Goal: Transaction & Acquisition: Purchase product/service

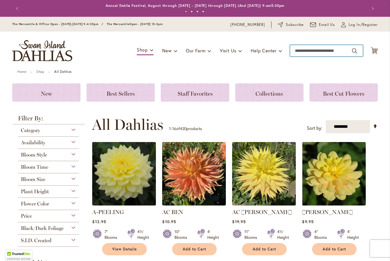
click at [305, 53] on input "Search" at bounding box center [326, 50] width 73 height 11
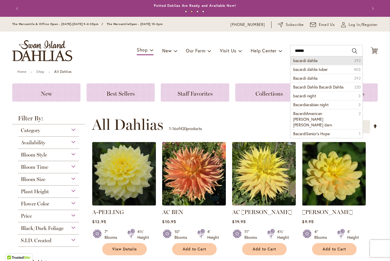
click at [318, 60] on li "bacardi dahlia 392" at bounding box center [326, 60] width 72 height 9
type input "**********"
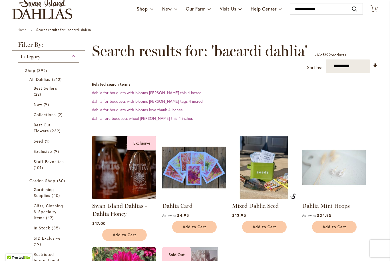
scroll to position [42, 0]
click at [40, 91] on span "22 items" at bounding box center [38, 94] width 9 height 6
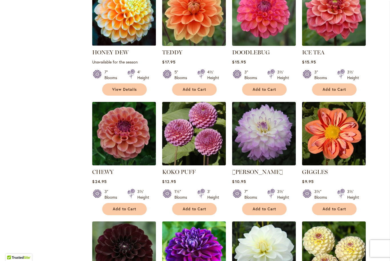
scroll to position [334, 0]
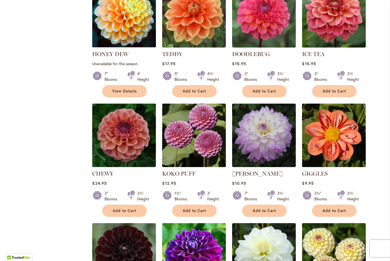
click at [189, 173] on link "KOKO PUFF" at bounding box center [178, 174] width 33 height 7
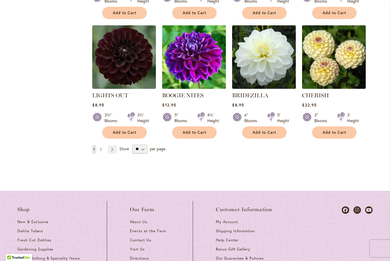
scroll to position [531, 0]
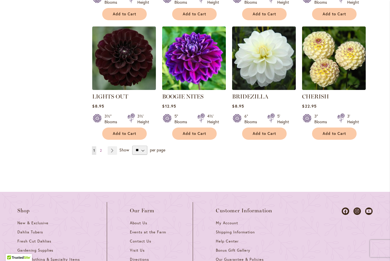
click at [113, 149] on link "Page Next" at bounding box center [111, 151] width 9 height 9
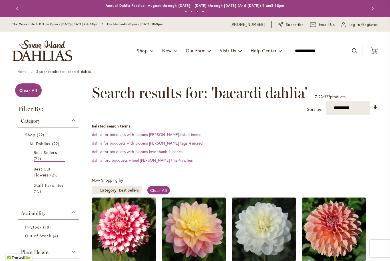
click at [29, 110] on strong "Filter By:" at bounding box center [48, 110] width 72 height 9
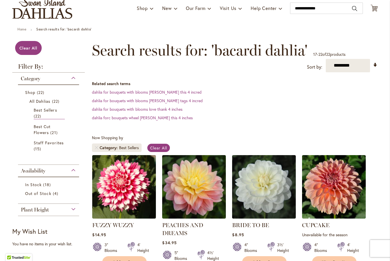
scroll to position [47, 0]
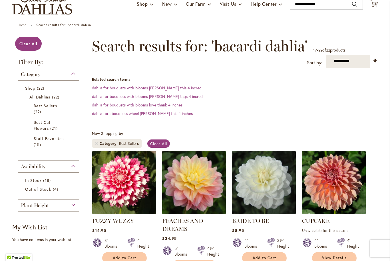
click at [74, 78] on div "Category" at bounding box center [48, 72] width 61 height 9
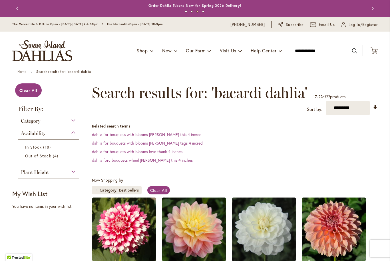
scroll to position [0, 0]
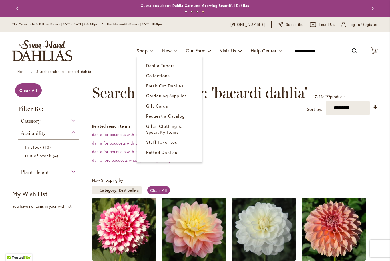
click at [164, 66] on span "Dahlia Tubers" at bounding box center [160, 66] width 29 height 6
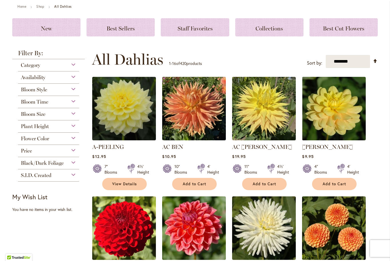
scroll to position [67, 0]
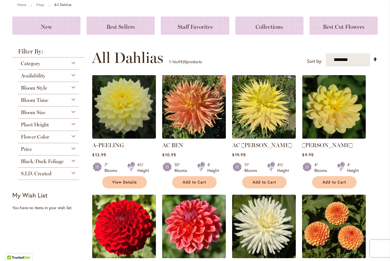
click at [73, 86] on div "Bloom Style" at bounding box center [48, 86] width 61 height 9
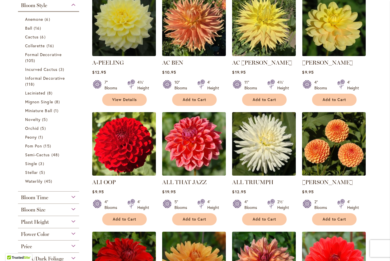
click at [31, 30] on span "Ball" at bounding box center [28, 27] width 7 height 5
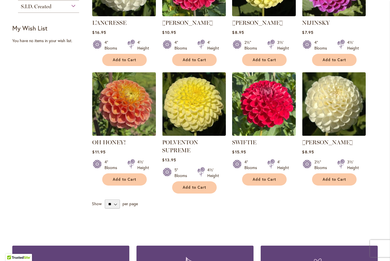
scroll to position [434, 0]
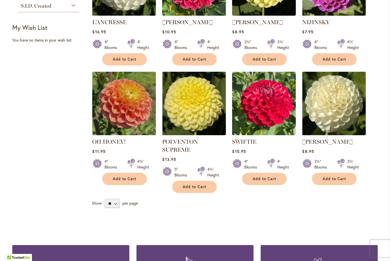
click at [115, 139] on link "OH HONEY!" at bounding box center [108, 142] width 33 height 7
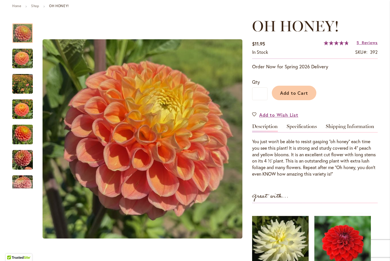
scroll to position [69, 0]
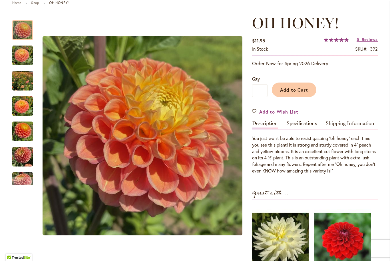
click at [20, 60] on img "Oh Honey!" at bounding box center [22, 55] width 21 height 21
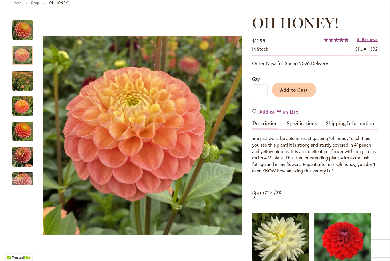
click at [22, 106] on img "Oh Honey!" at bounding box center [22, 106] width 21 height 27
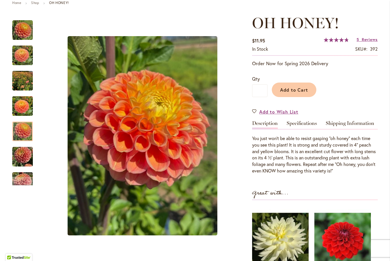
click at [20, 128] on div at bounding box center [22, 132] width 21 height 20
click at [297, 91] on span "Add to Cart" at bounding box center [294, 90] width 28 height 6
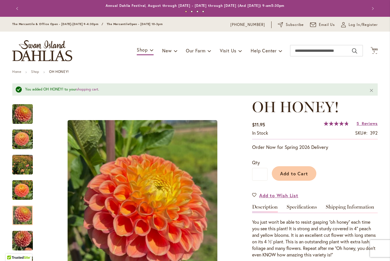
scroll to position [0, 0]
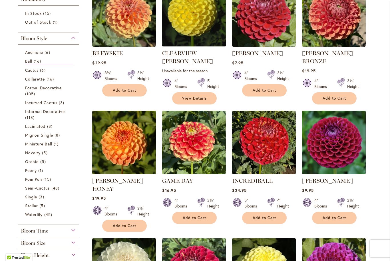
scroll to position [148, 0]
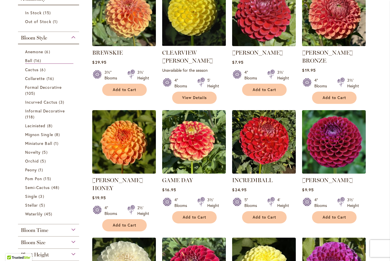
click at [31, 90] on span "Formal Decorative" at bounding box center [43, 87] width 36 height 5
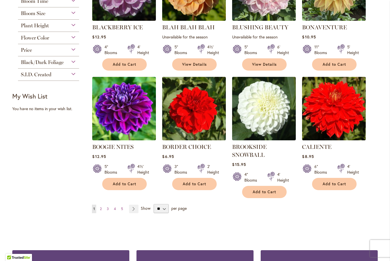
scroll to position [413, 0]
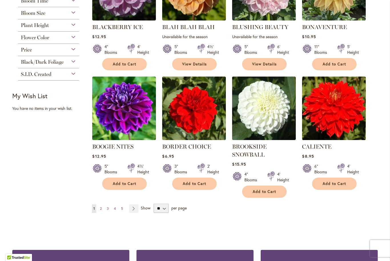
click at [102, 210] on span "2" at bounding box center [101, 209] width 2 height 4
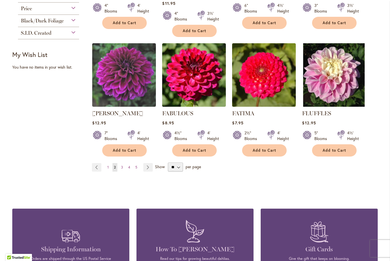
scroll to position [454, 0]
click at [111, 110] on link "[PERSON_NAME]" at bounding box center [117, 113] width 51 height 7
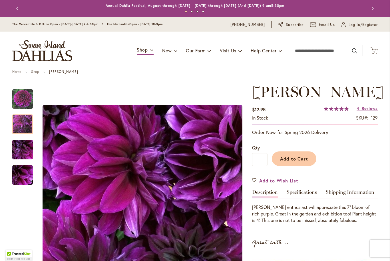
click at [22, 124] on img "Einstein" at bounding box center [22, 124] width 21 height 21
click at [21, 149] on img "Einstein" at bounding box center [22, 150] width 21 height 21
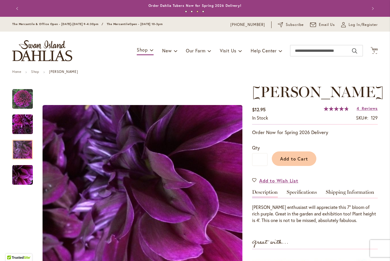
scroll to position [0, 0]
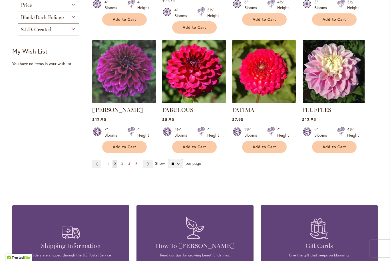
scroll to position [457, 0]
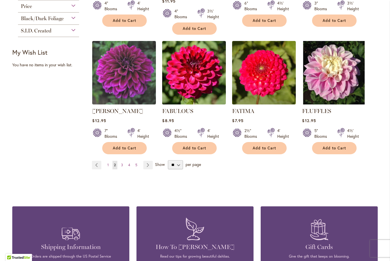
click at [121, 161] on link "Page 3" at bounding box center [121, 165] width 5 height 9
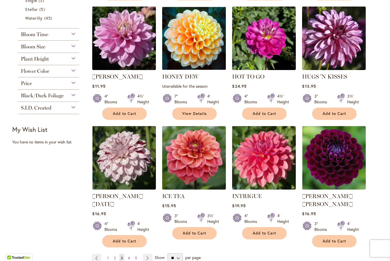
scroll to position [381, 0]
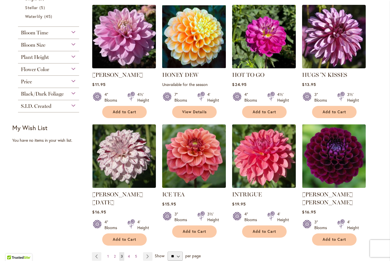
click at [130, 255] on span "4" at bounding box center [129, 257] width 2 height 4
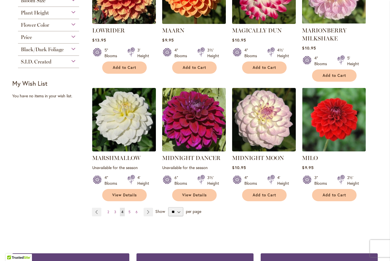
scroll to position [426, 0]
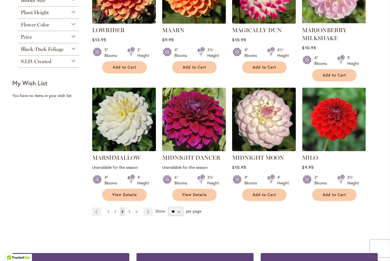
click at [149, 208] on link "Page Next" at bounding box center [147, 212] width 9 height 9
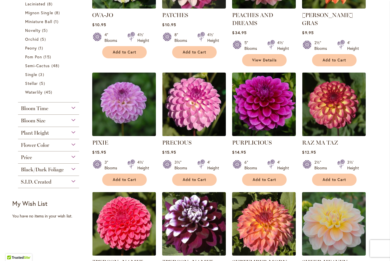
scroll to position [305, 0]
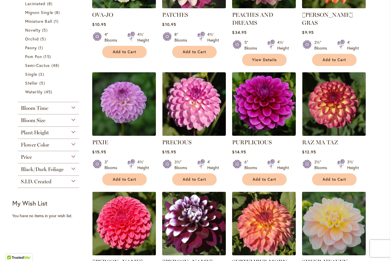
click at [248, 145] on link "PURPLICIOUS" at bounding box center [252, 142] width 40 height 7
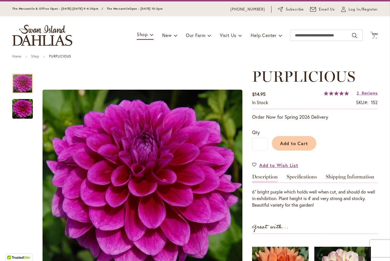
scroll to position [22, 0]
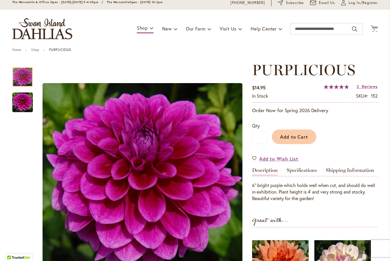
click at [21, 100] on img "PURPLICIOUS" at bounding box center [22, 102] width 21 height 21
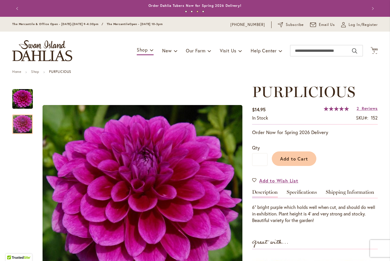
scroll to position [0, 0]
click at [291, 159] on span "Add to Cart" at bounding box center [294, 159] width 28 height 6
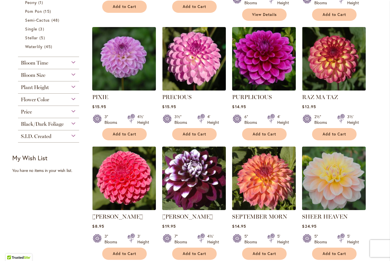
scroll to position [351, 0]
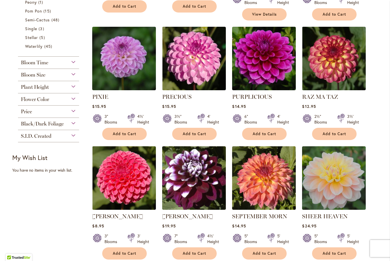
click at [186, 95] on link "PRECIOUS" at bounding box center [176, 97] width 29 height 7
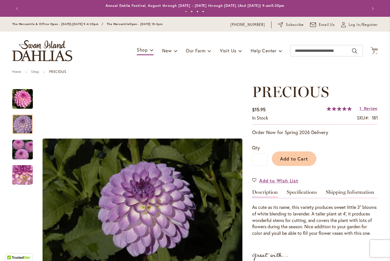
click at [20, 120] on div at bounding box center [22, 125] width 21 height 20
click at [23, 147] on img "PRECIOUS" at bounding box center [22, 149] width 41 height 27
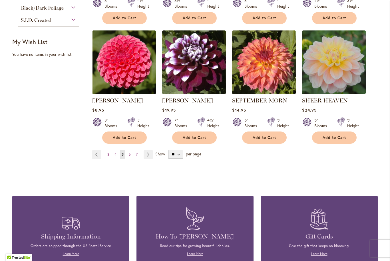
scroll to position [467, 0]
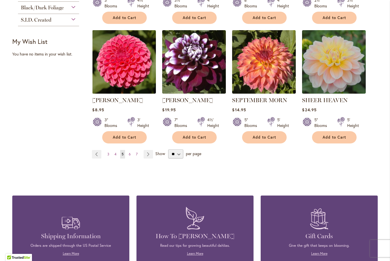
click at [149, 155] on link "Page Next" at bounding box center [147, 154] width 9 height 9
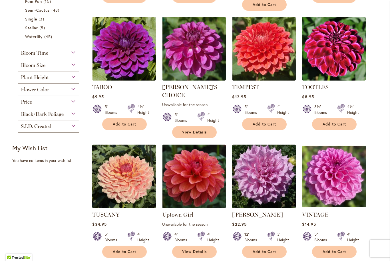
scroll to position [361, 0]
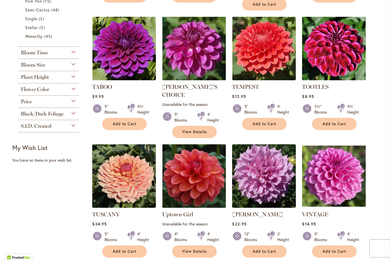
click at [317, 89] on link "TOOTLES" at bounding box center [315, 87] width 27 height 7
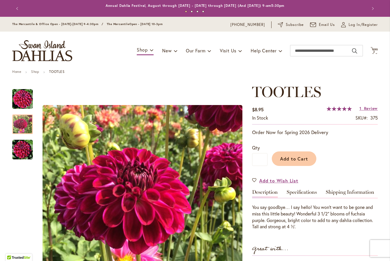
click at [20, 122] on img "Tootles" at bounding box center [22, 124] width 21 height 21
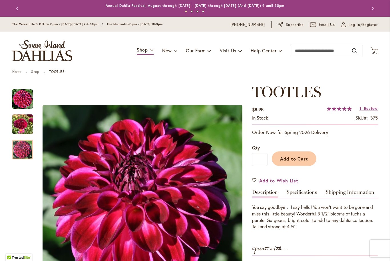
click at [23, 145] on div at bounding box center [22, 150] width 21 height 20
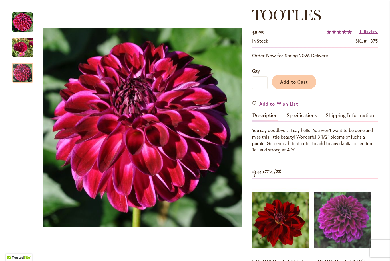
scroll to position [77, 0]
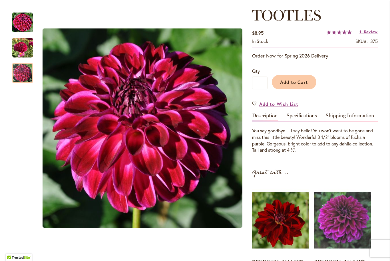
click at [296, 86] on button "Add to Cart" at bounding box center [293, 82] width 44 height 15
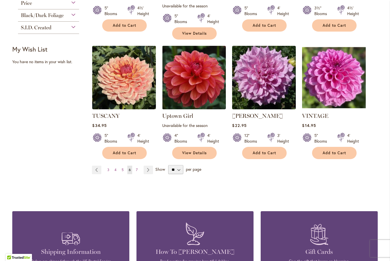
scroll to position [457, 0]
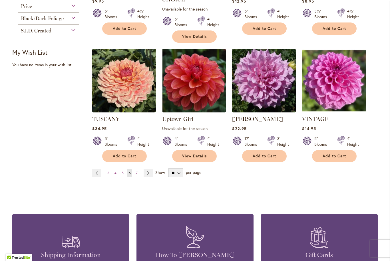
click at [147, 169] on link "Page Next" at bounding box center [147, 173] width 9 height 9
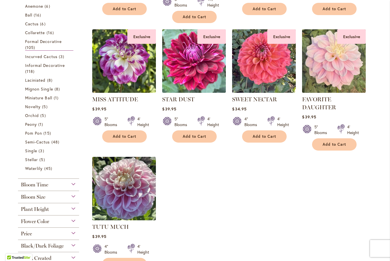
scroll to position [228, 0]
click at [34, 169] on span "Waterlily" at bounding box center [33, 168] width 17 height 5
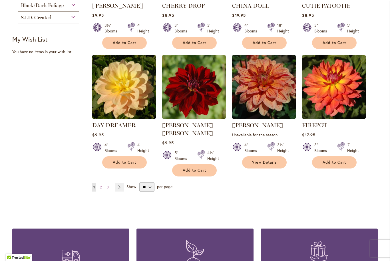
scroll to position [434, 0]
click at [117, 183] on link "Page Next" at bounding box center [119, 187] width 9 height 9
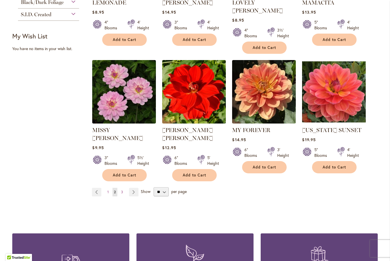
scroll to position [438, 0]
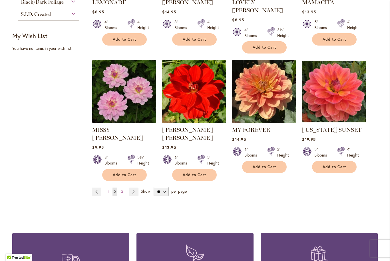
click at [134, 188] on link "Page Next" at bounding box center [133, 192] width 9 height 9
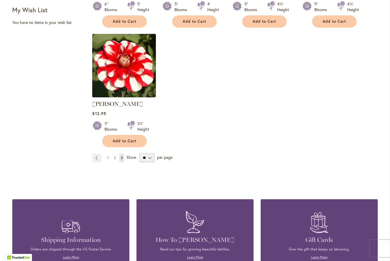
scroll to position [461, 0]
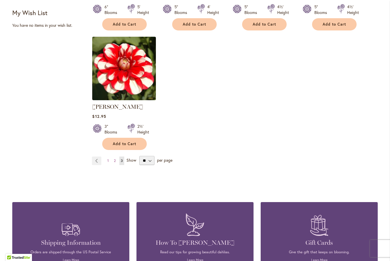
click at [98, 162] on link "Page Previous" at bounding box center [96, 161] width 9 height 9
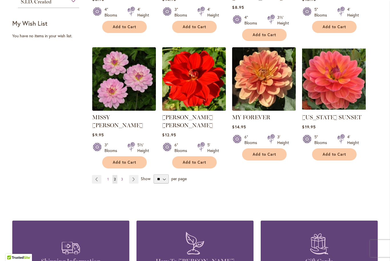
scroll to position [445, 0]
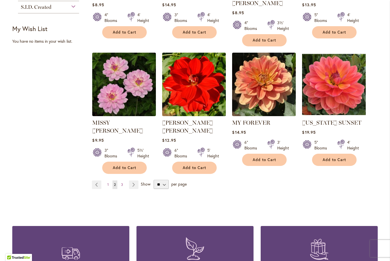
click at [96, 181] on link "Page Previous" at bounding box center [96, 185] width 9 height 9
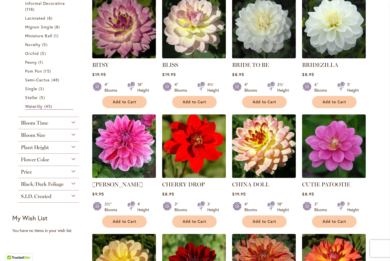
scroll to position [253, 0]
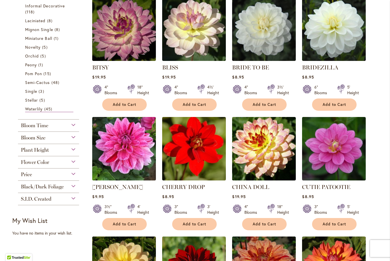
click at [115, 189] on link "[PERSON_NAME]" at bounding box center [117, 187] width 51 height 7
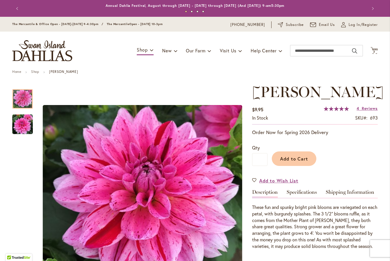
click at [23, 127] on img "CHA CHING" at bounding box center [22, 124] width 21 height 21
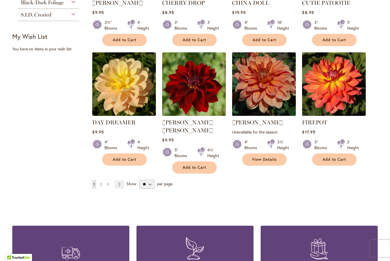
scroll to position [437, 0]
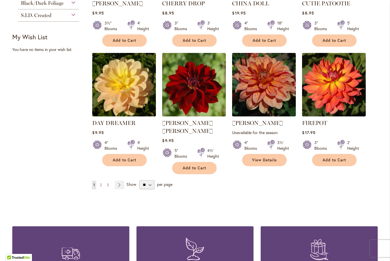
click at [102, 181] on link "Page 2" at bounding box center [100, 185] width 5 height 9
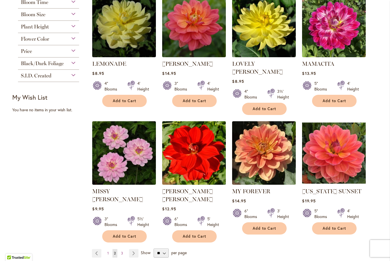
scroll to position [377, 0]
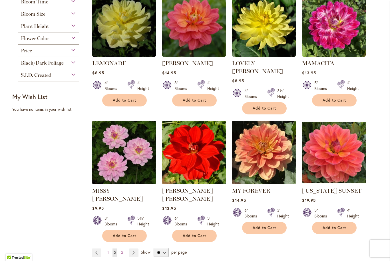
click at [261, 188] on link "MY FOREVER" at bounding box center [251, 191] width 38 height 7
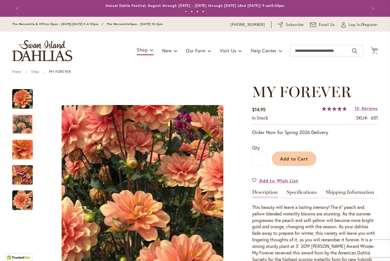
click at [24, 124] on img "MY FOREVER" at bounding box center [22, 124] width 21 height 25
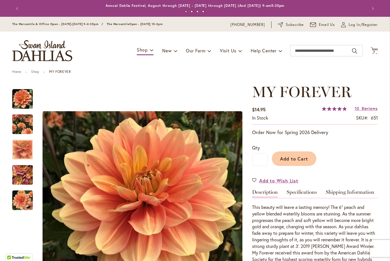
click at [21, 146] on div at bounding box center [22, 150] width 21 height 20
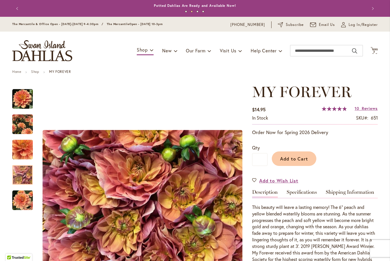
click at [22, 169] on div at bounding box center [22, 175] width 21 height 20
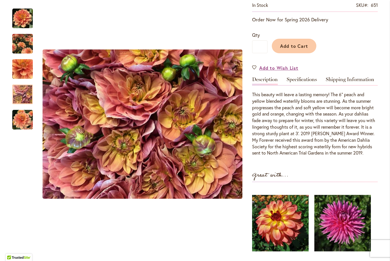
scroll to position [106, 0]
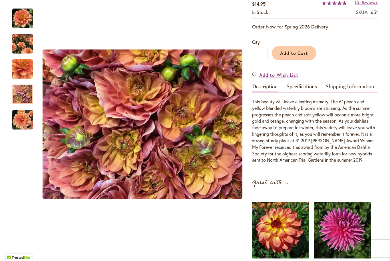
click at [20, 121] on img "MY FOREVER" at bounding box center [22, 120] width 21 height 21
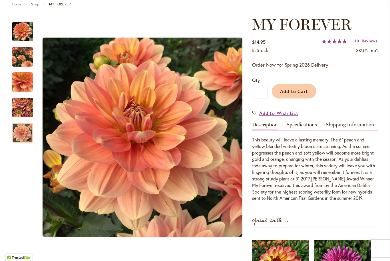
scroll to position [66, 0]
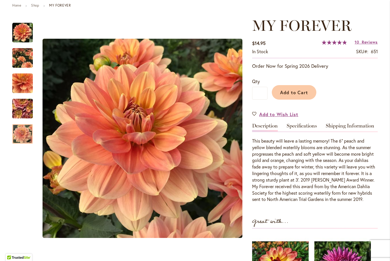
click at [298, 96] on button "Add to Cart" at bounding box center [293, 92] width 44 height 15
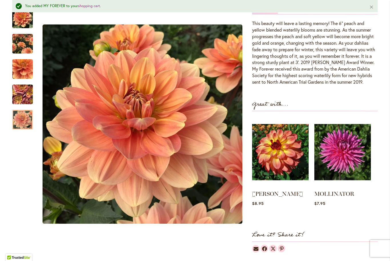
scroll to position [196, 0]
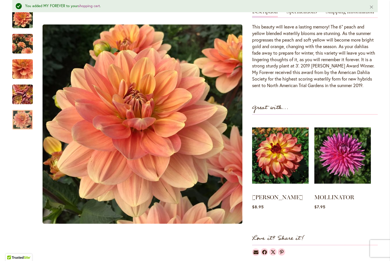
click at [336, 196] on link "MOLLINATOR" at bounding box center [334, 197] width 40 height 7
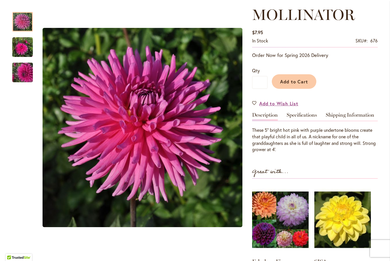
scroll to position [78, 0]
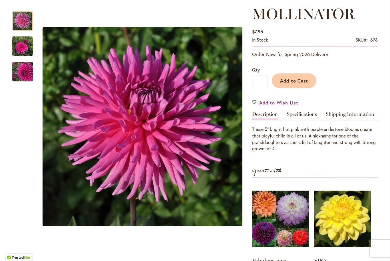
click at [20, 51] on img "MOLLINATOR" at bounding box center [22, 46] width 21 height 21
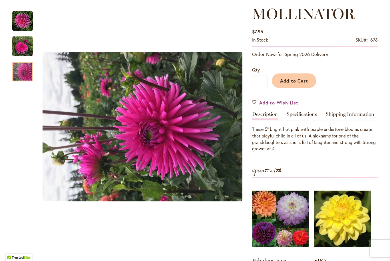
click at [23, 74] on img "MOLLINATOR" at bounding box center [22, 71] width 41 height 31
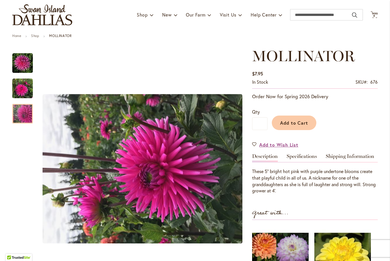
scroll to position [36, 0]
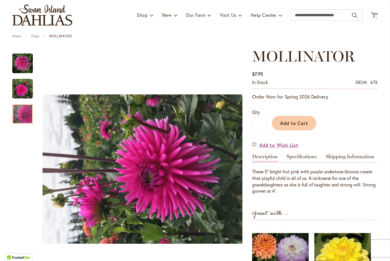
click at [296, 125] on span "Add to Cart" at bounding box center [294, 123] width 28 height 6
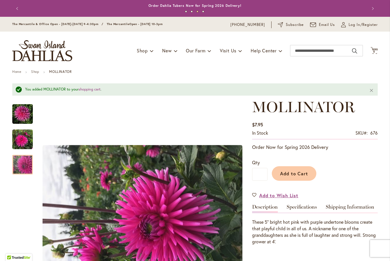
scroll to position [0, 0]
click at [373, 52] on span "5" at bounding box center [374, 52] width 2 height 4
